Goal: Navigation & Orientation: Find specific page/section

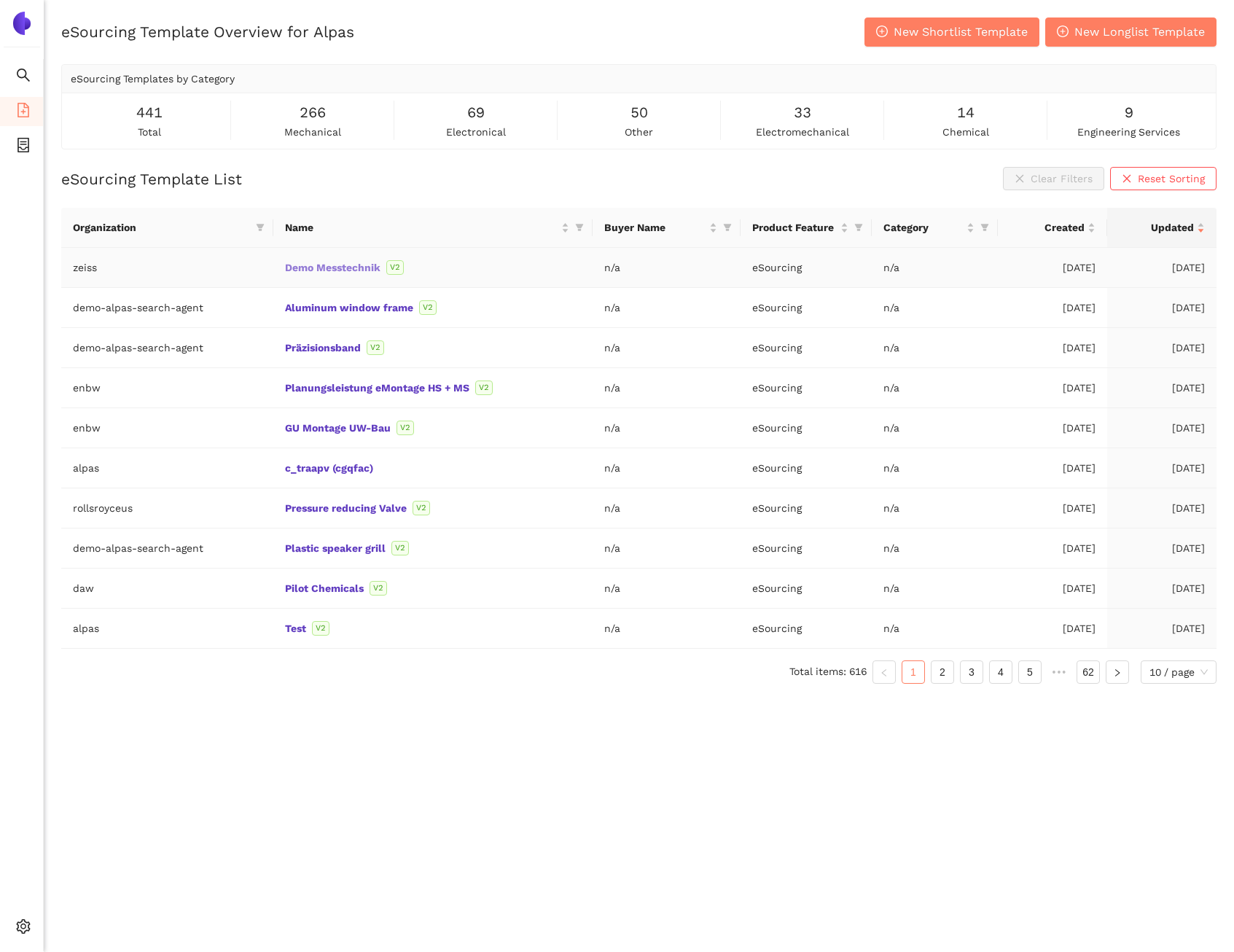
click at [0, 0] on link "Demo Messtechnik" at bounding box center [0, 0] width 0 height 0
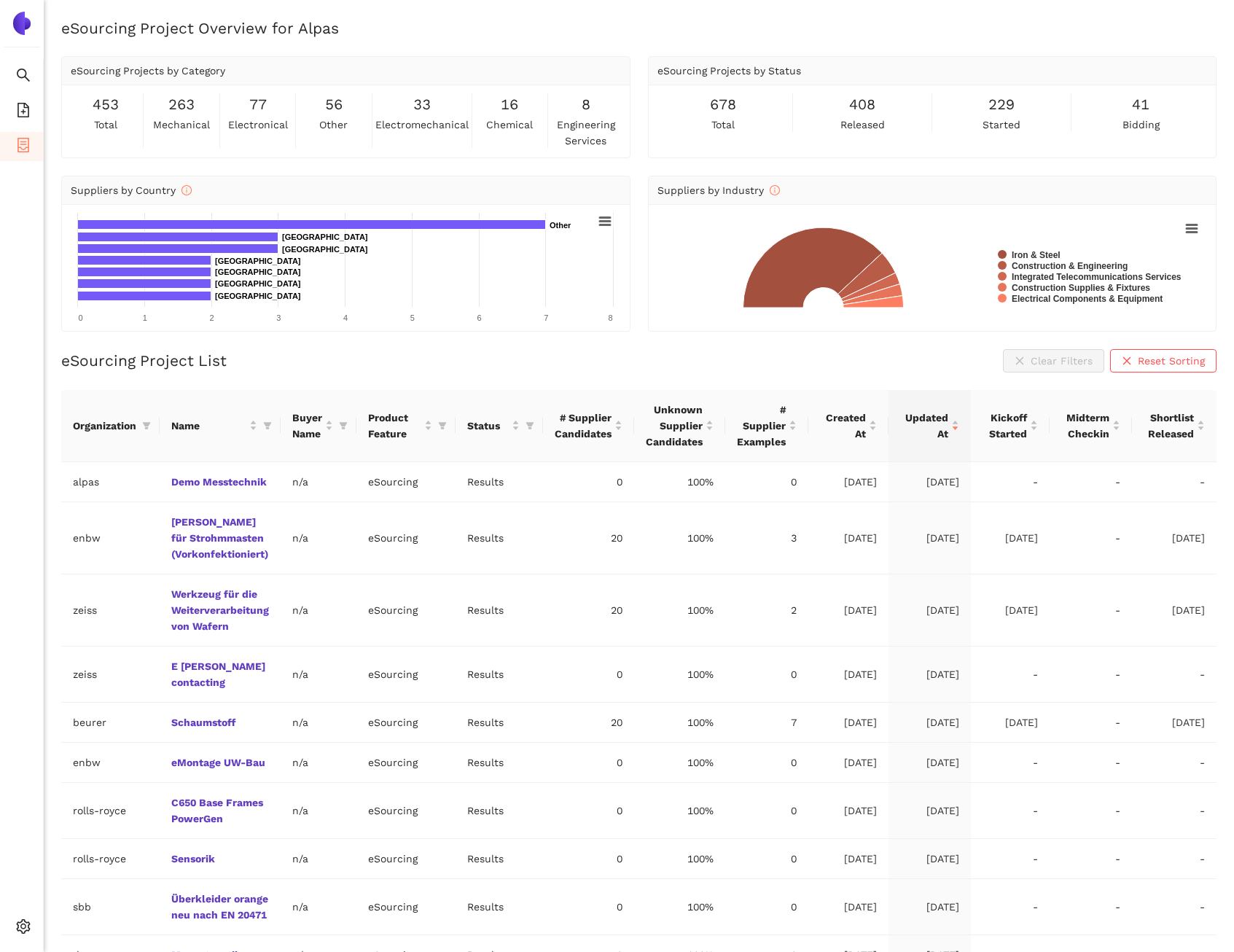
click at [387, 357] on div "eSourcing Project List Clear Filters Reset Sorting" at bounding box center [639, 360] width 1156 height 24
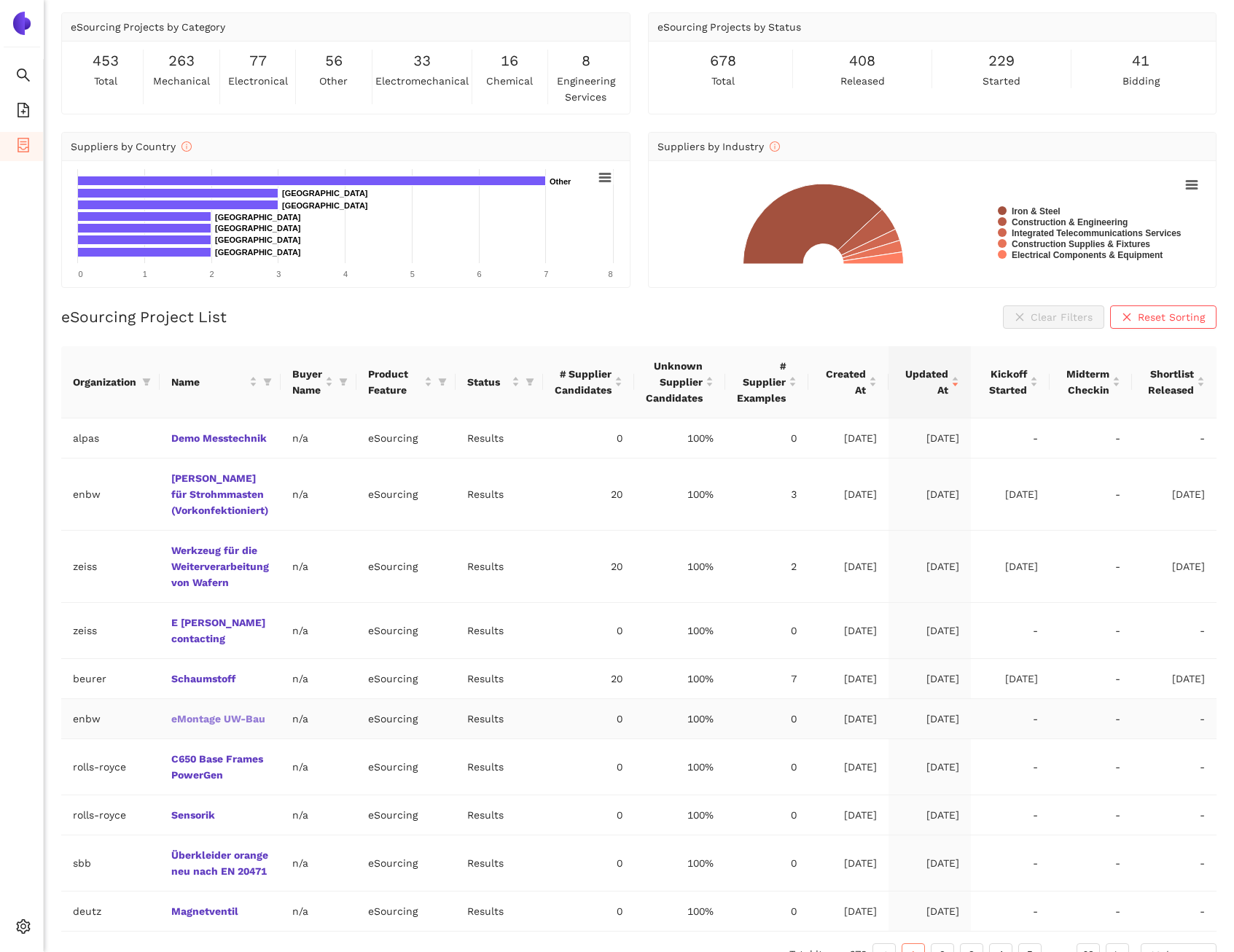
scroll to position [54, 0]
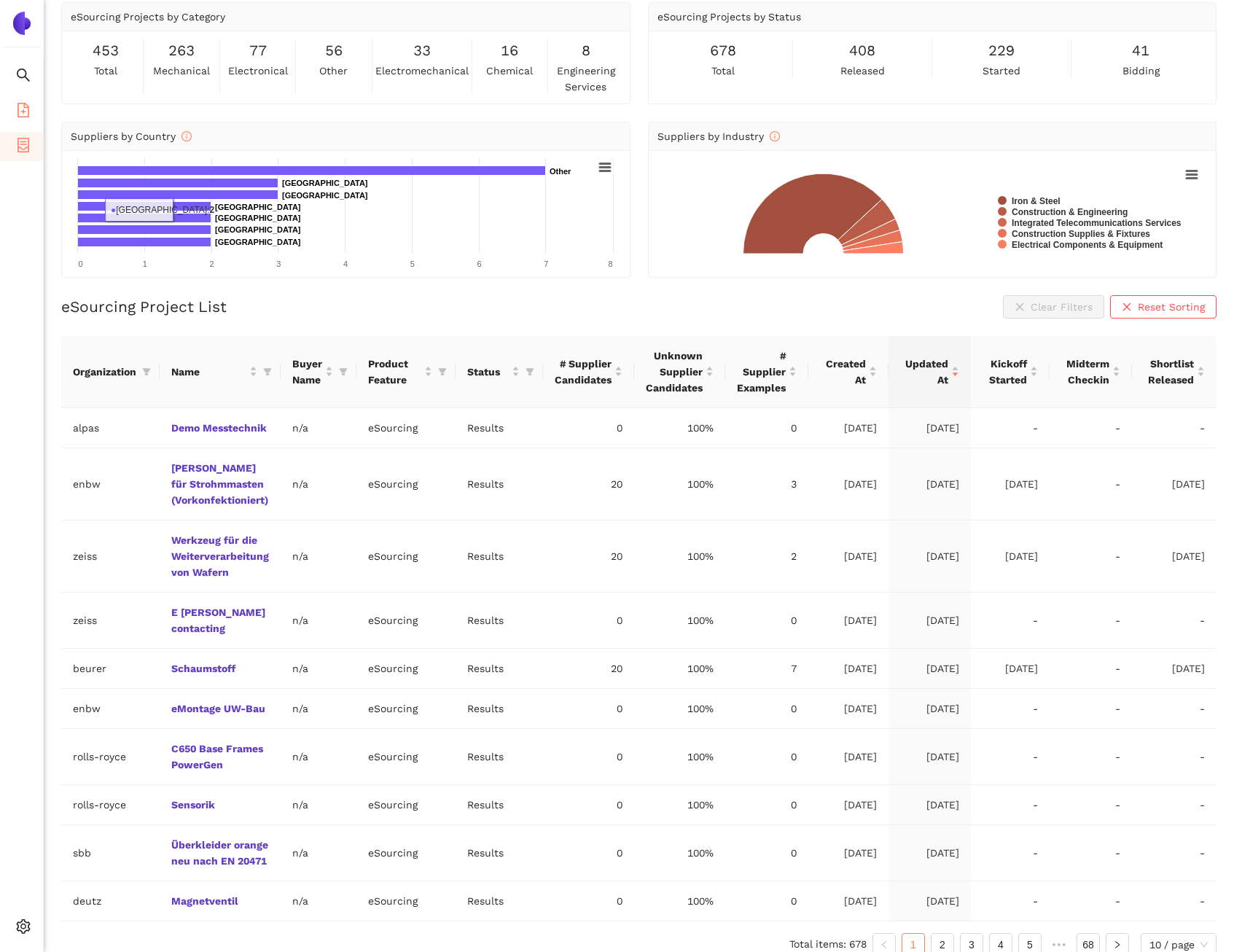
click at [26, 100] on span "file-add" at bounding box center [23, 112] width 14 height 29
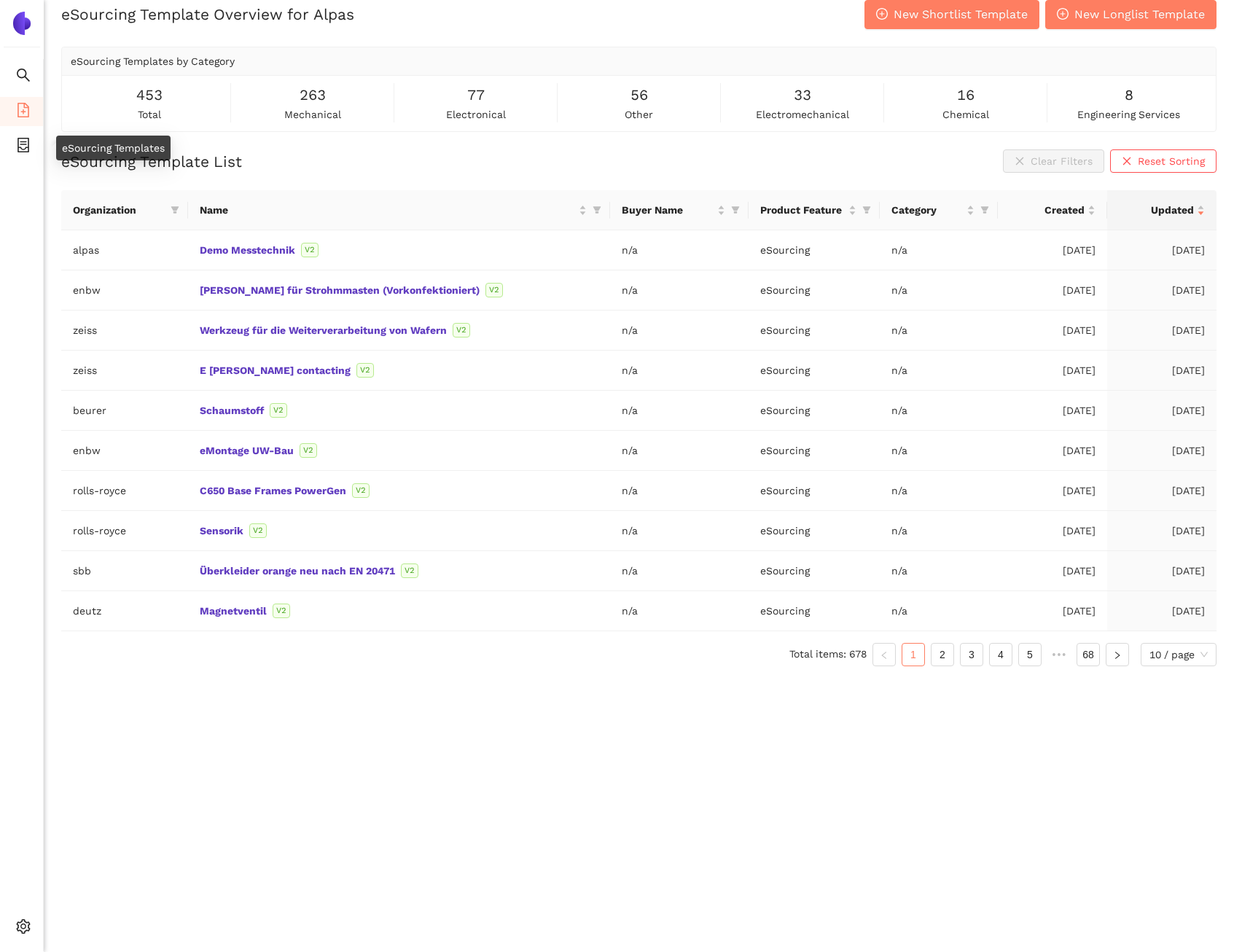
scroll to position [17, 0]
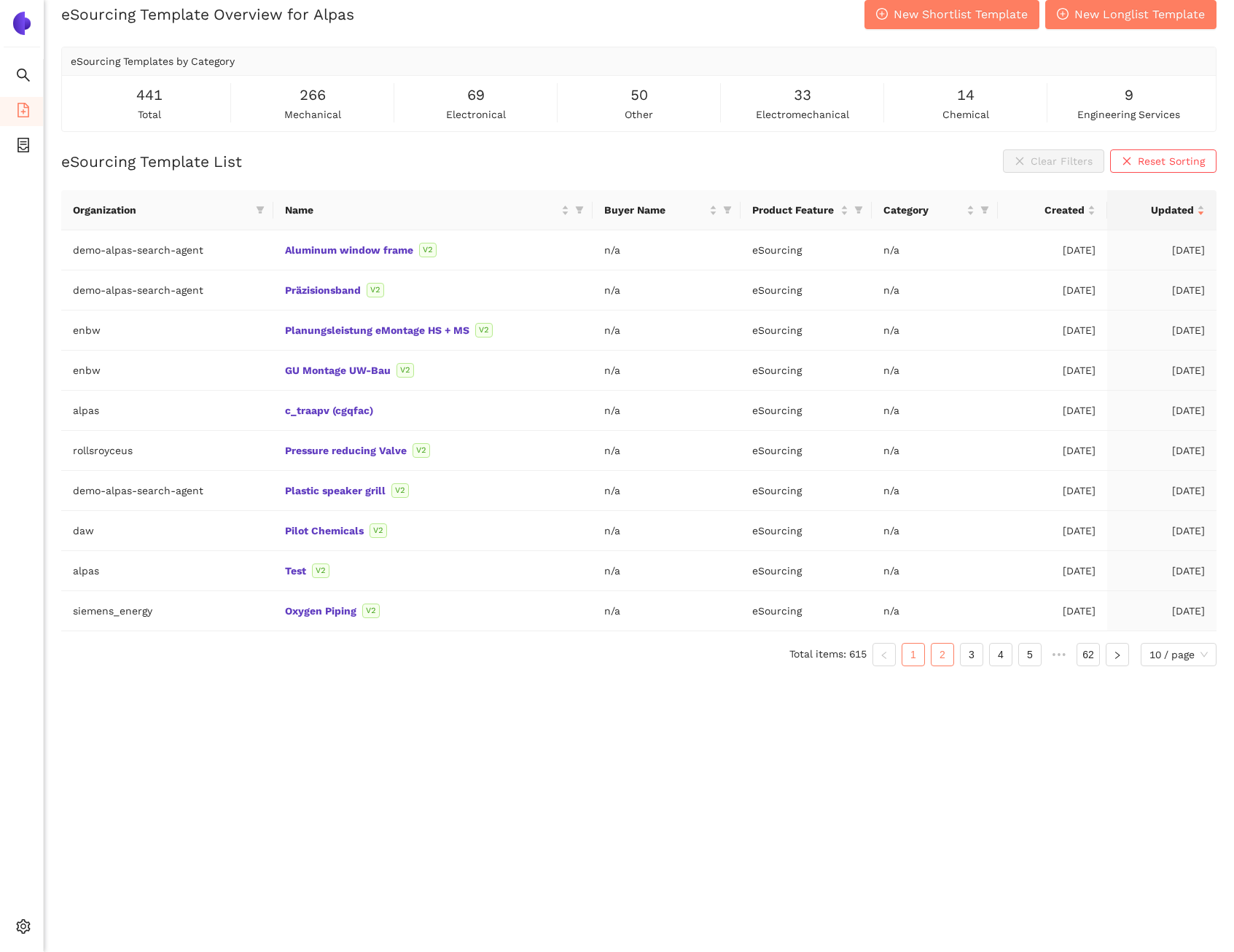
click at [934, 658] on link "2" at bounding box center [943, 655] width 22 height 22
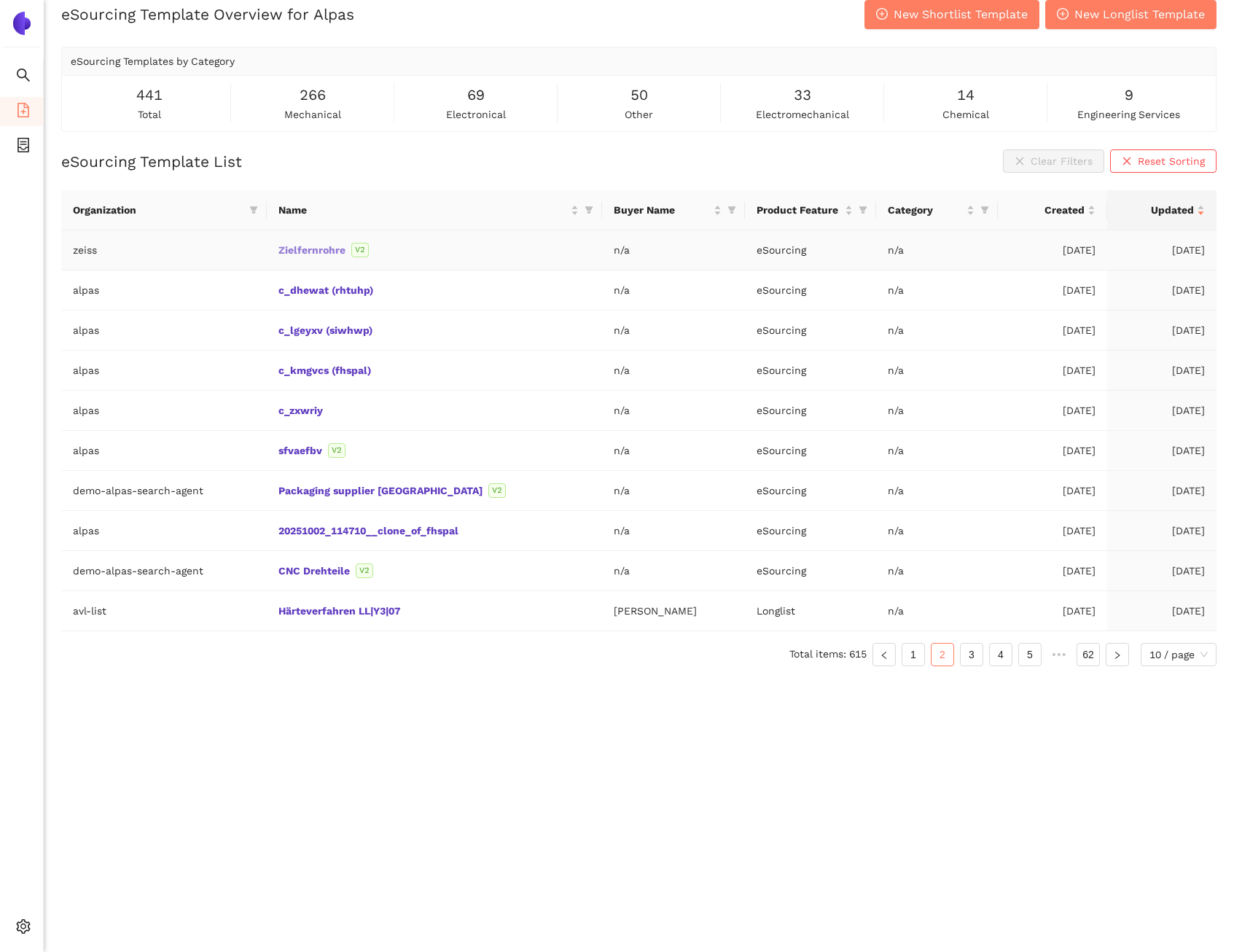
click at [0, 0] on link "Zielfernrohre" at bounding box center [0, 0] width 0 height 0
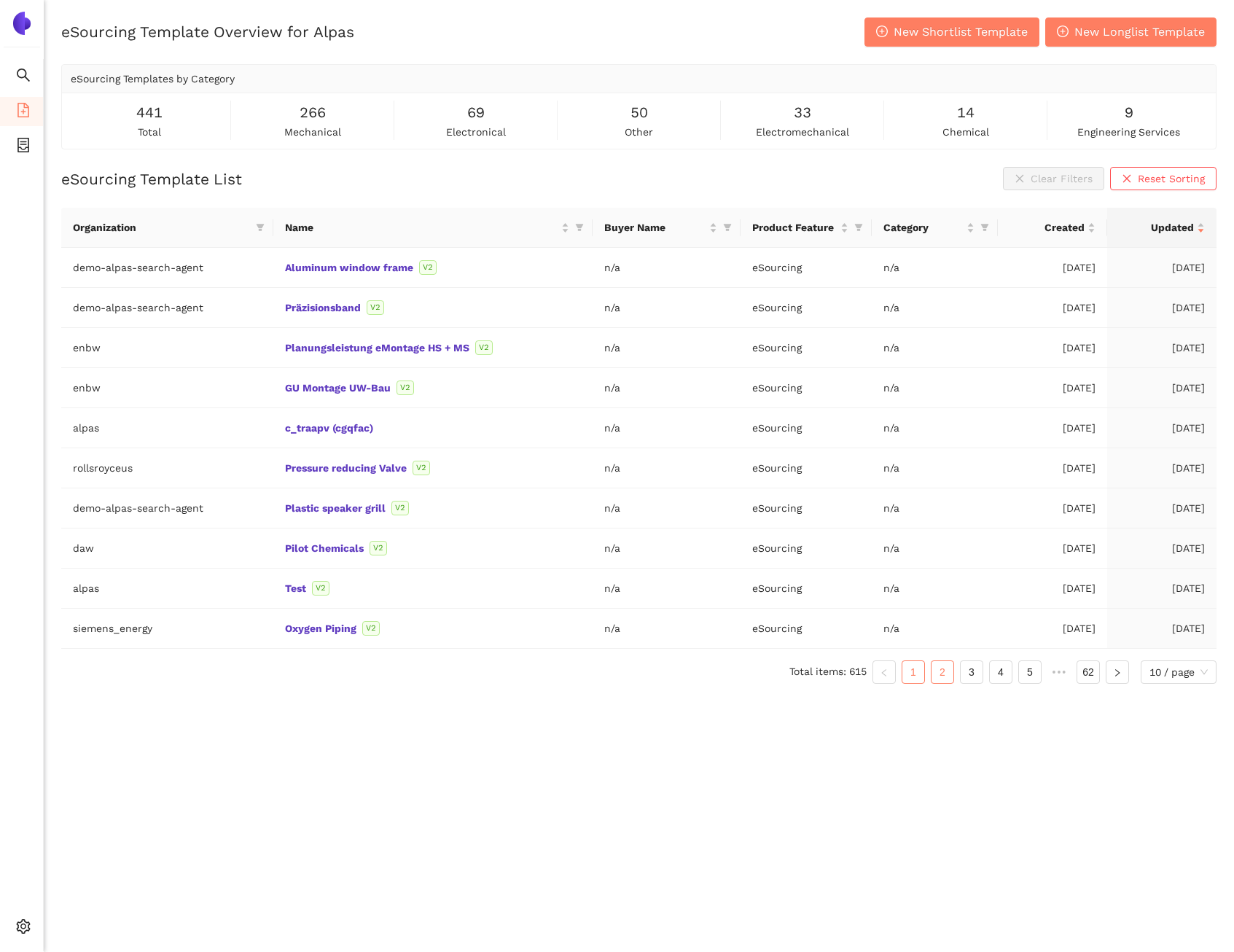
click at [950, 675] on link "2" at bounding box center [943, 672] width 22 height 22
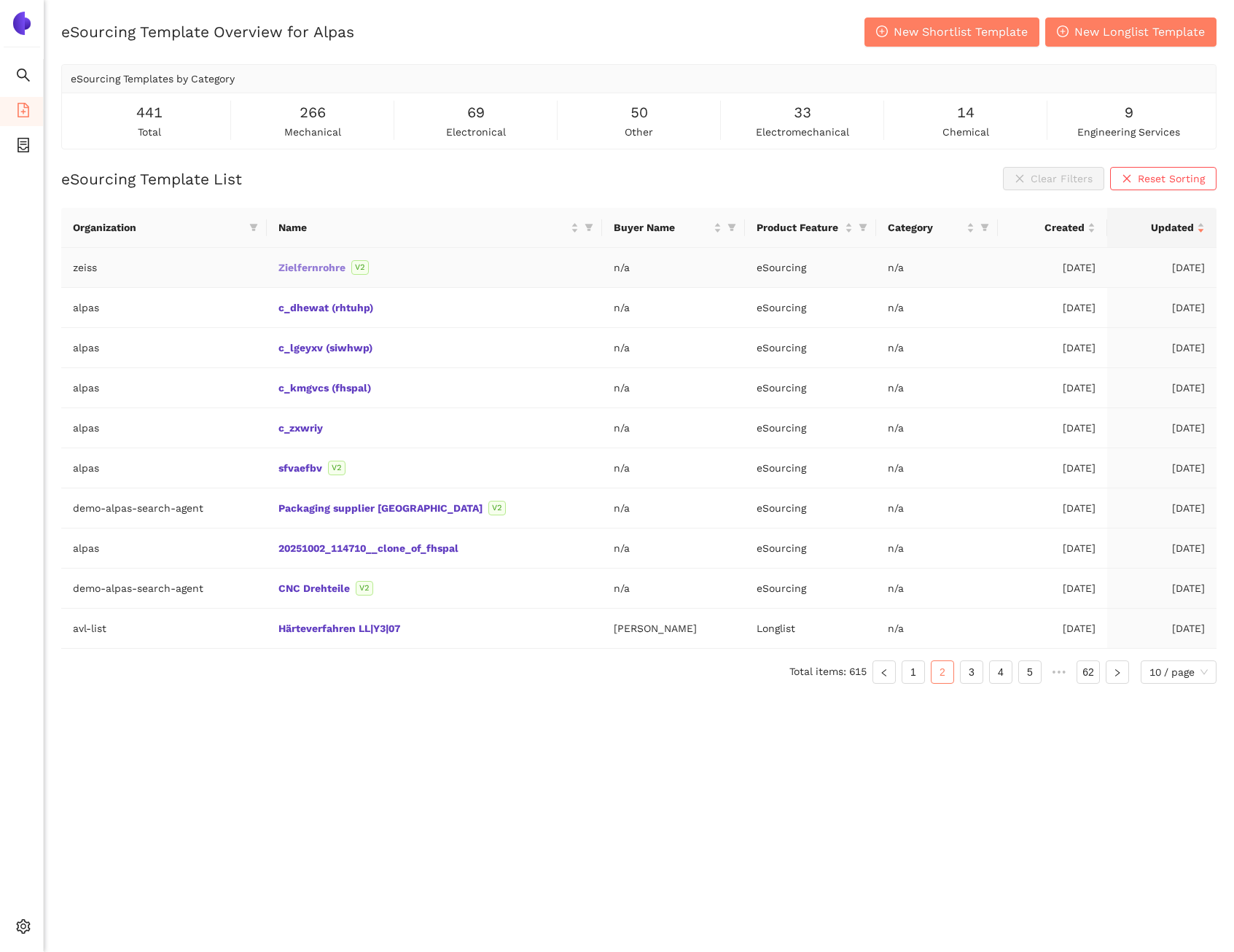
click at [0, 0] on link "Zielfernrohre" at bounding box center [0, 0] width 0 height 0
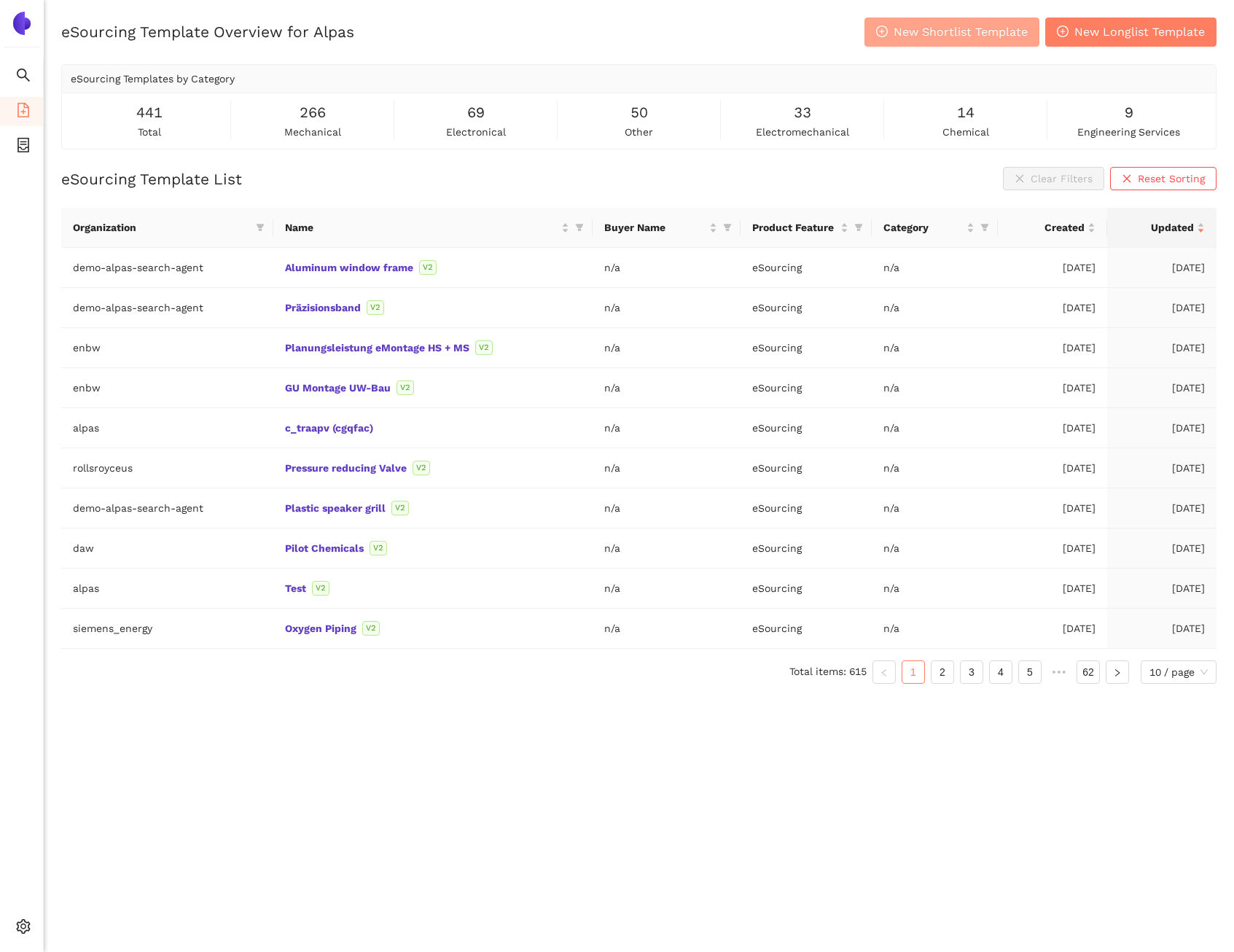
click at [1006, 40] on span "New Shortlist Template" at bounding box center [961, 32] width 134 height 18
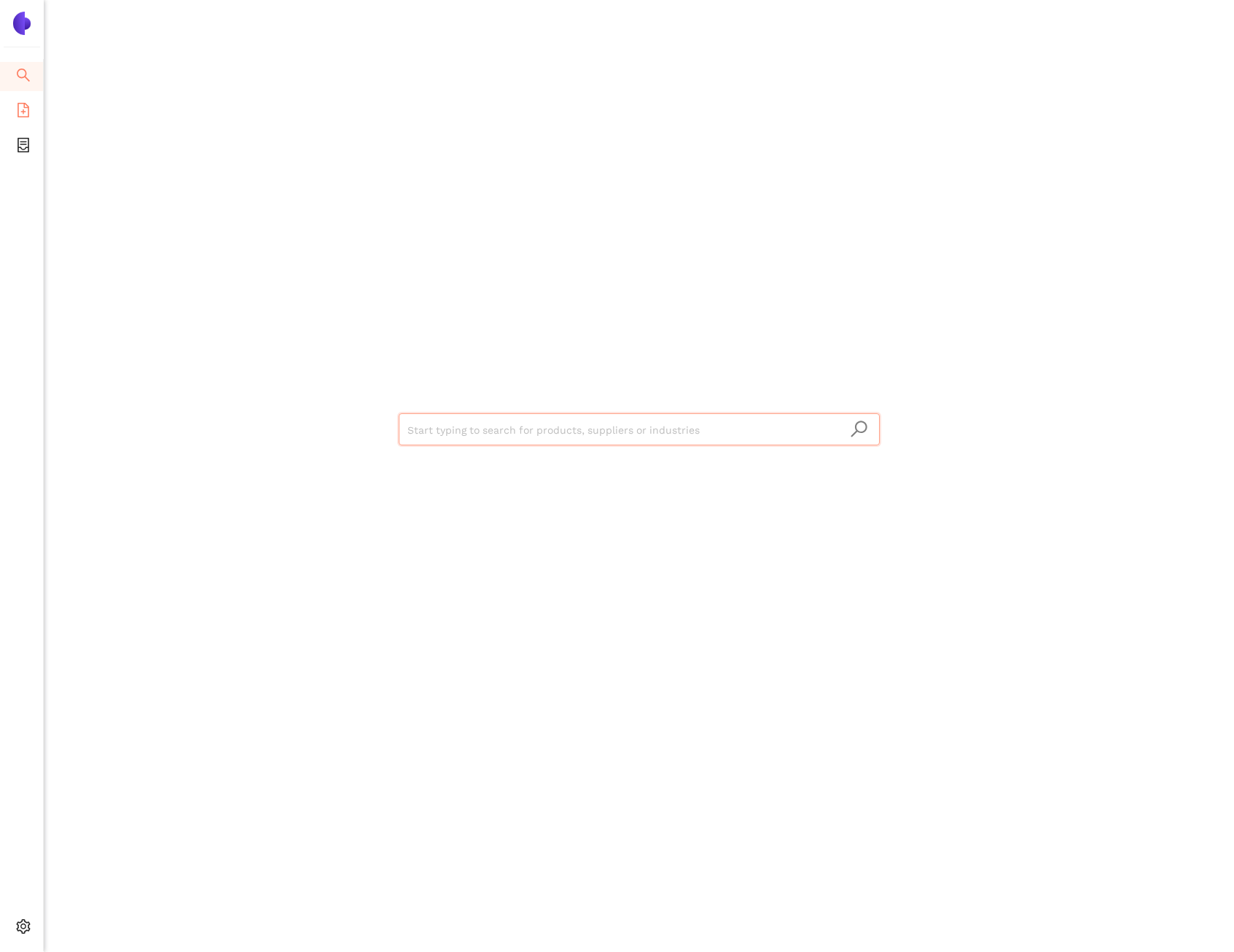
click at [38, 108] on span "eSourcing Templates" at bounding box center [89, 112] width 103 height 29
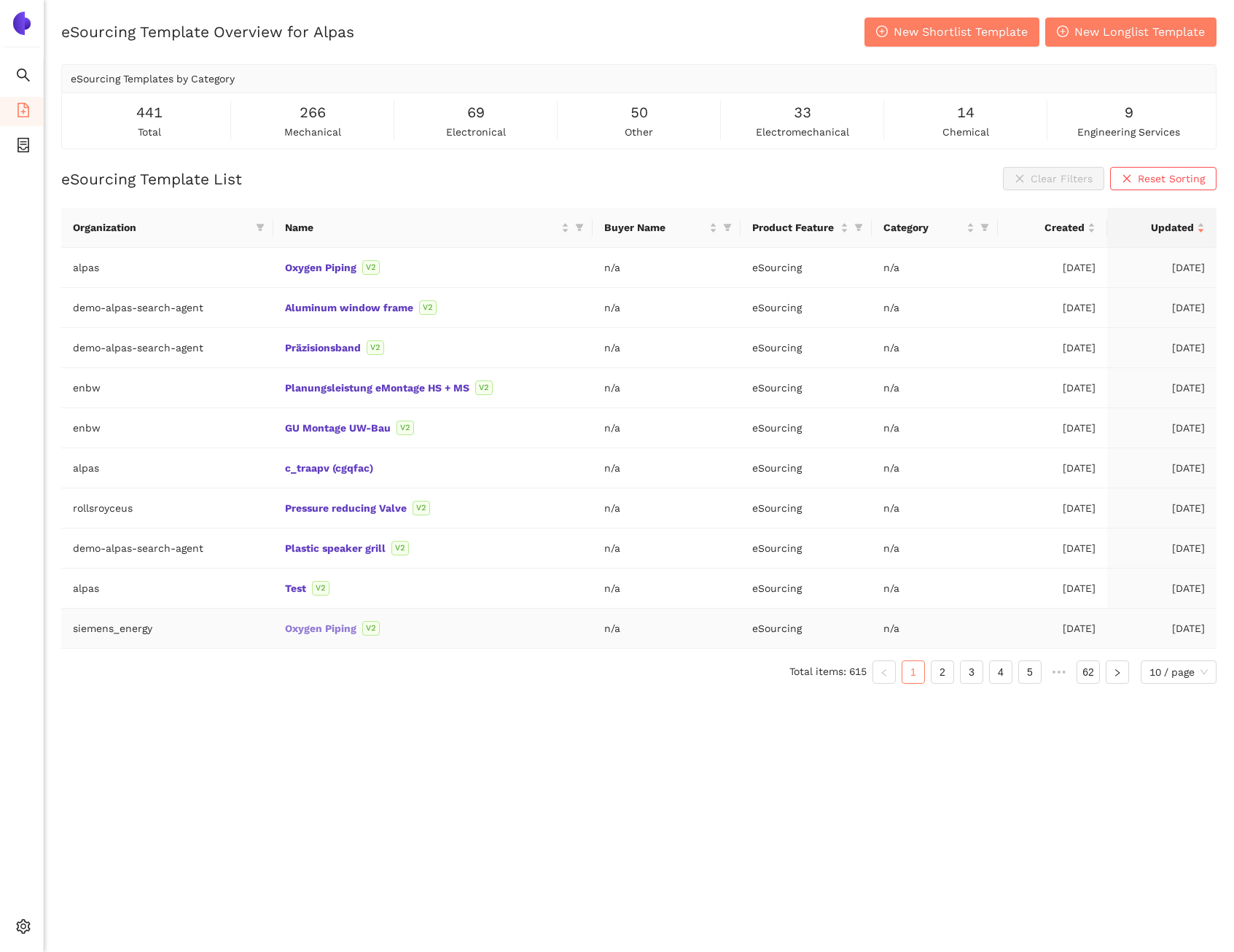
click at [0, 0] on link "Oxygen Piping" at bounding box center [0, 0] width 0 height 0
